Goal: Book appointment/travel/reservation

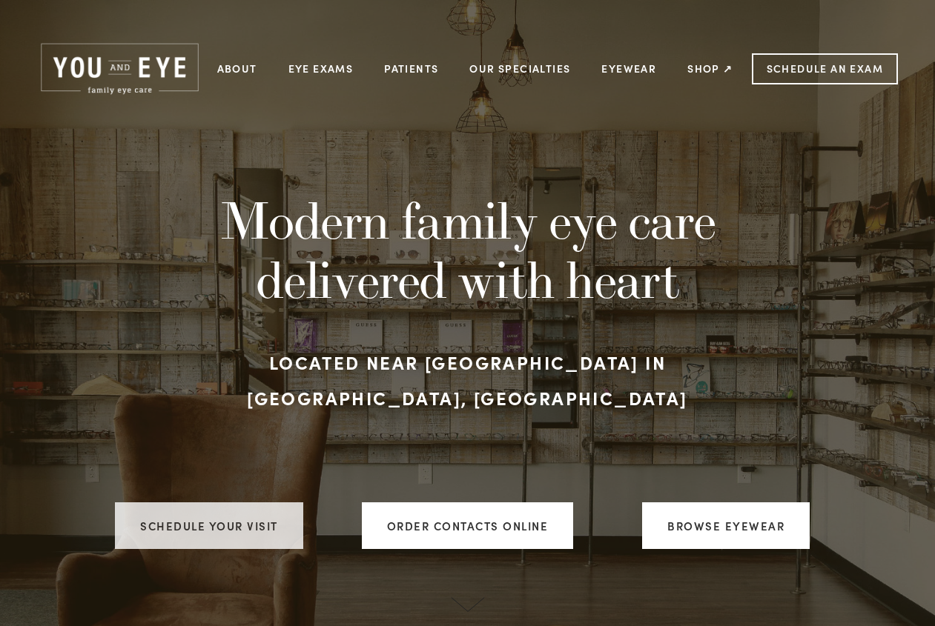
click at [216, 503] on link "Schedule your visit" at bounding box center [209, 526] width 188 height 47
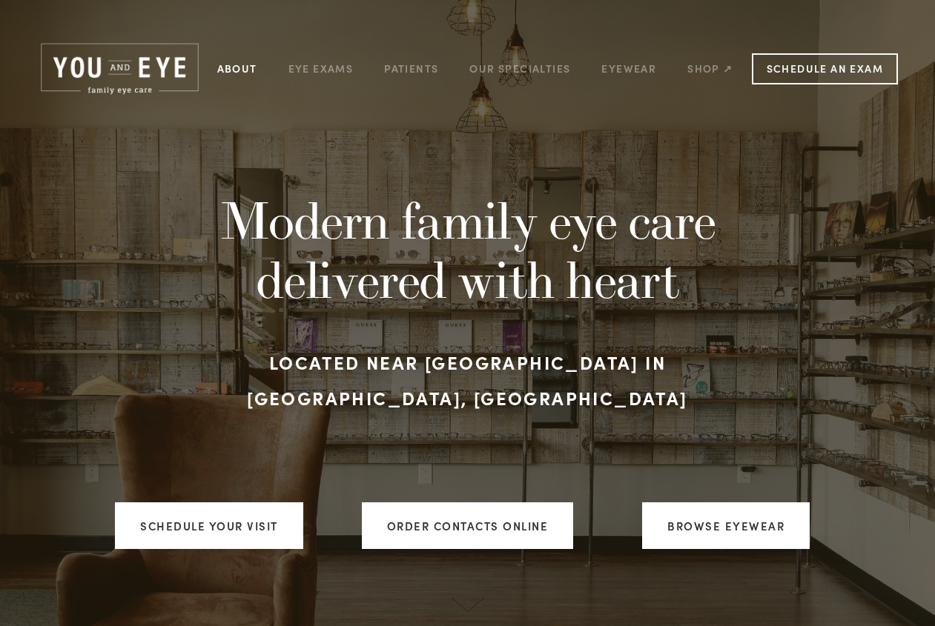
click at [234, 68] on link "About" at bounding box center [237, 68] width 40 height 23
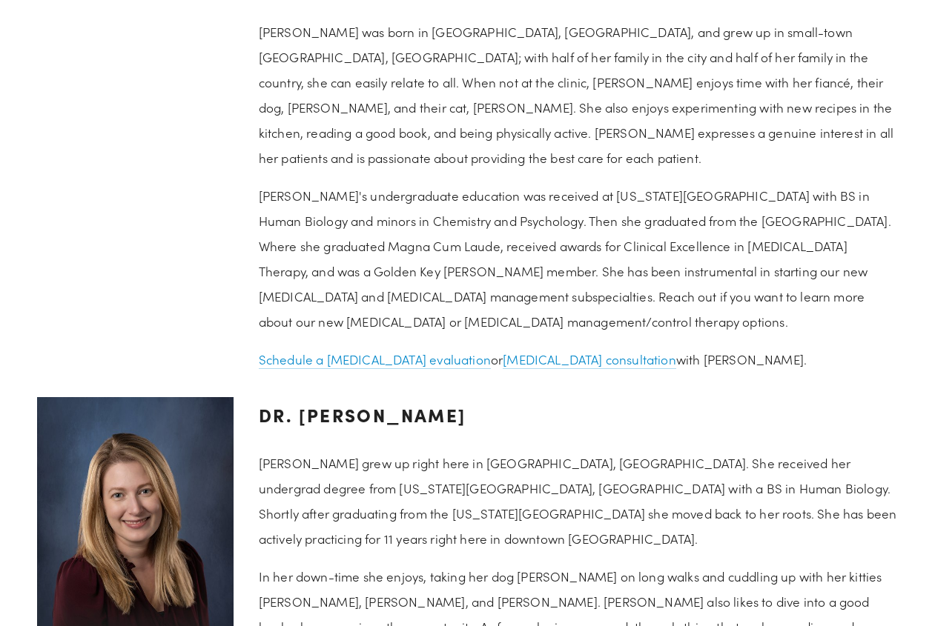
scroll to position [1548, 0]
